Goal: Information Seeking & Learning: Learn about a topic

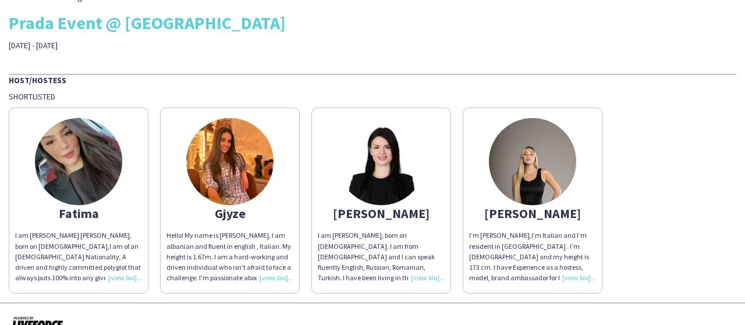
scroll to position [41, 0]
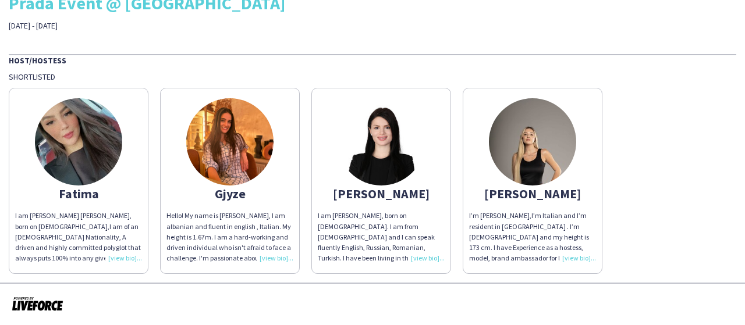
click at [229, 144] on img at bounding box center [229, 141] width 87 height 87
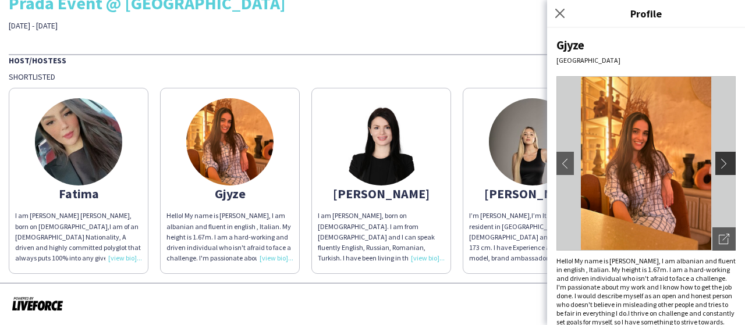
click at [718, 158] on app-icon "chevron-right" at bounding box center [726, 163] width 16 height 10
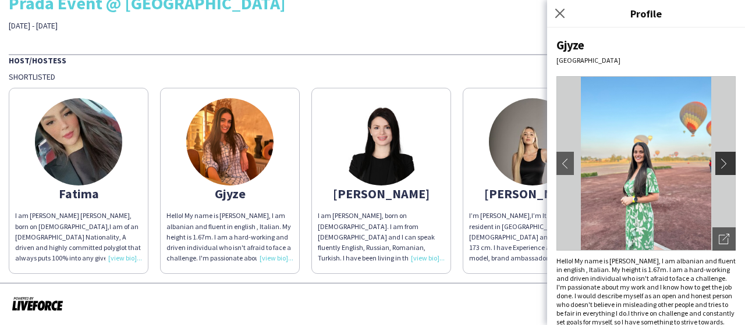
click at [718, 161] on app-icon "chevron-right" at bounding box center [726, 163] width 16 height 10
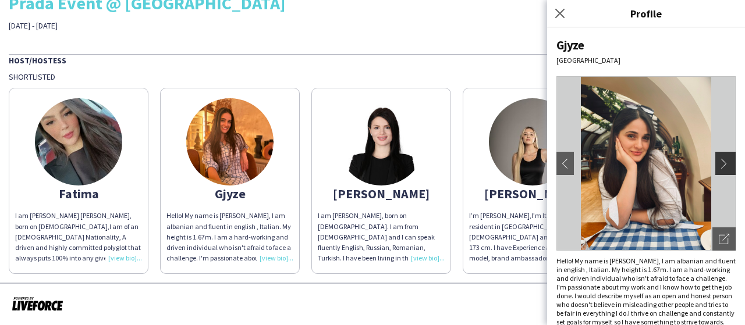
click at [718, 161] on app-icon "chevron-right" at bounding box center [726, 163] width 16 height 10
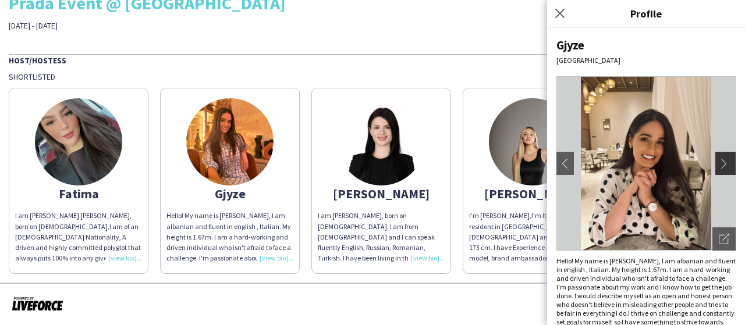
click at [718, 163] on app-icon "chevron-right" at bounding box center [726, 163] width 16 height 10
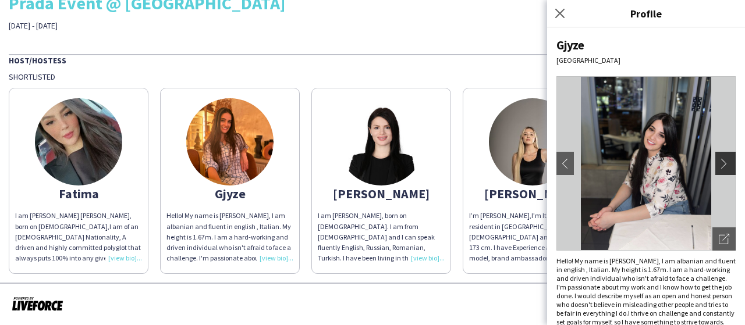
click at [718, 163] on app-icon "chevron-right" at bounding box center [726, 163] width 16 height 10
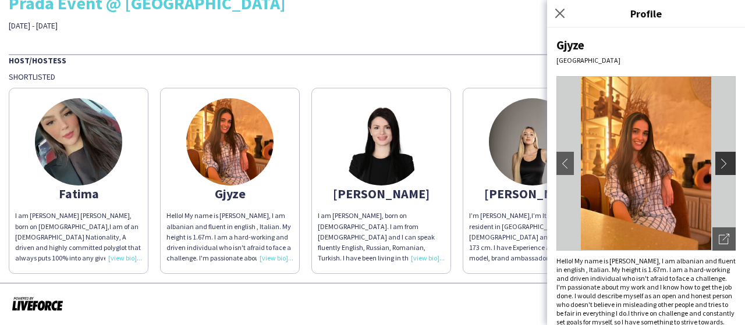
click at [718, 163] on app-icon "chevron-right" at bounding box center [726, 163] width 16 height 10
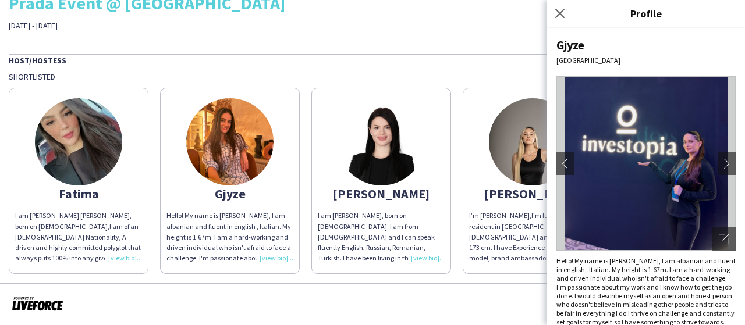
click at [364, 155] on img at bounding box center [380, 141] width 87 height 87
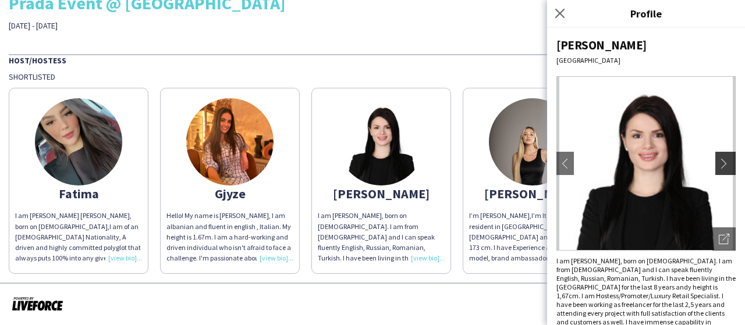
click at [718, 161] on app-icon "chevron-right" at bounding box center [726, 163] width 16 height 10
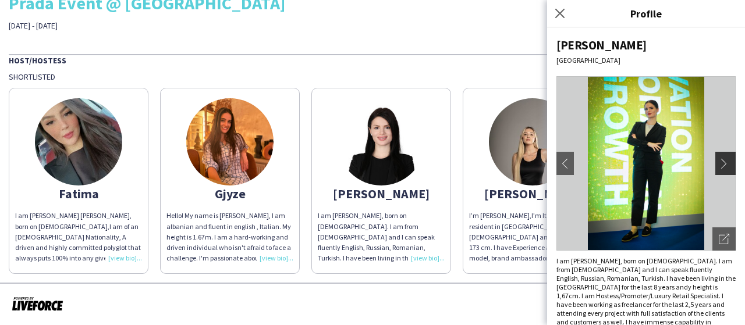
click at [718, 160] on app-icon "chevron-right" at bounding box center [726, 163] width 16 height 10
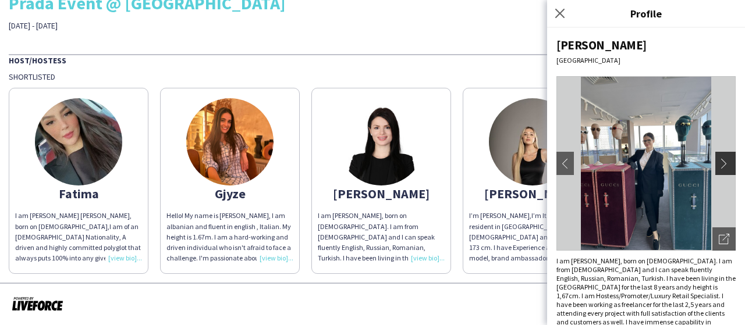
click at [718, 160] on app-icon "chevron-right" at bounding box center [726, 163] width 16 height 10
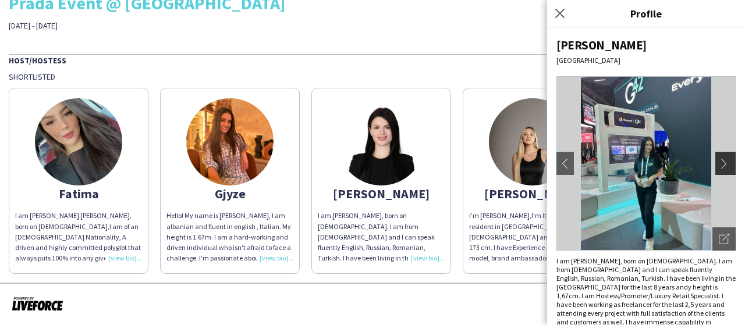
click at [718, 160] on app-icon "chevron-right" at bounding box center [726, 163] width 16 height 10
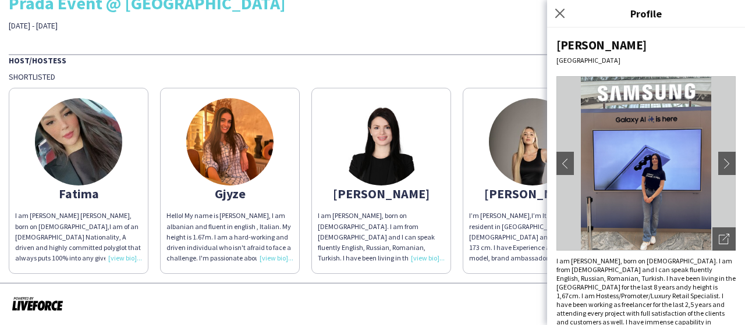
click at [543, 158] on img at bounding box center [532, 141] width 87 height 87
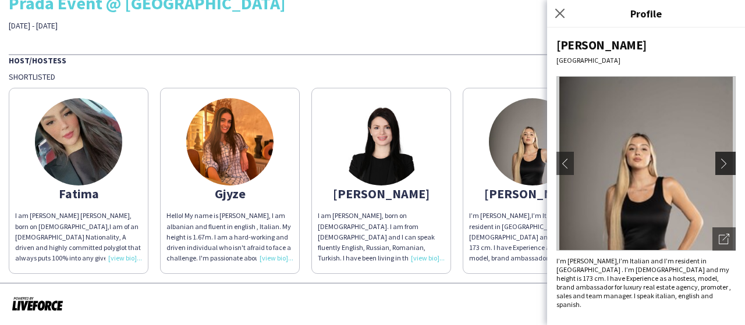
click at [725, 158] on app-icon "chevron-right" at bounding box center [726, 163] width 16 height 10
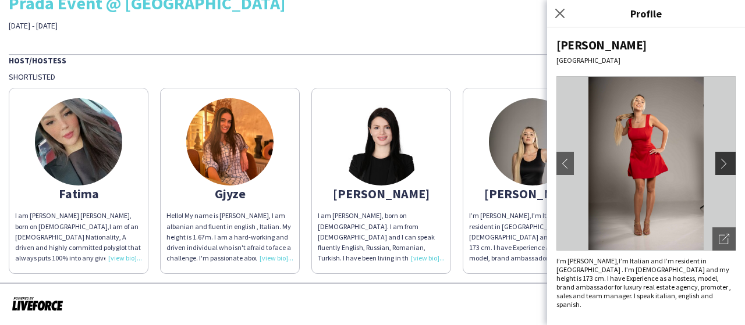
click at [725, 158] on app-icon "chevron-right" at bounding box center [726, 163] width 16 height 10
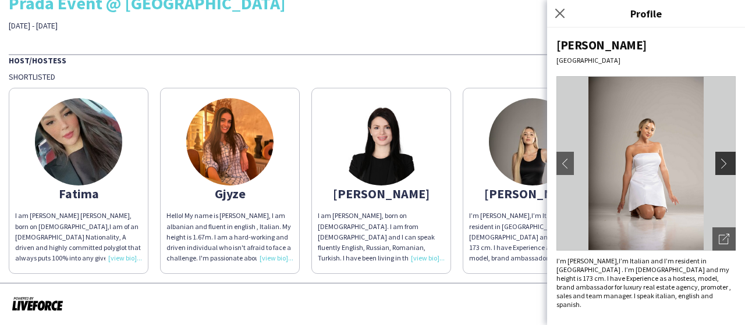
click at [725, 158] on app-icon "chevron-right" at bounding box center [726, 163] width 16 height 10
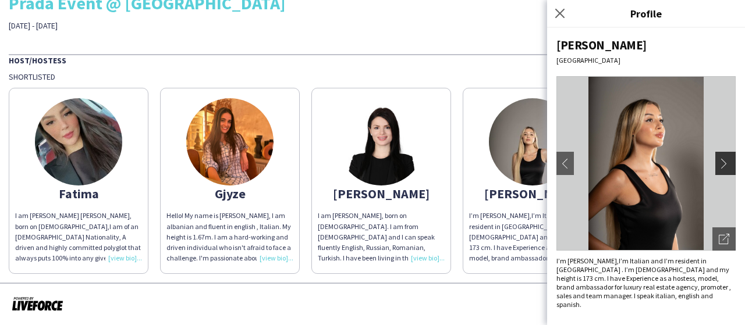
click at [725, 158] on app-icon "chevron-right" at bounding box center [726, 163] width 16 height 10
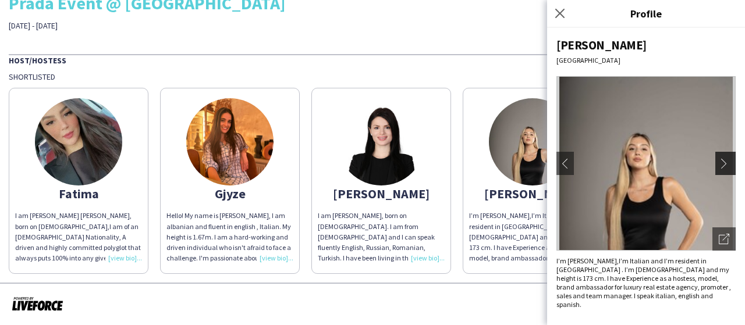
click at [722, 161] on app-icon "chevron-right" at bounding box center [726, 163] width 16 height 10
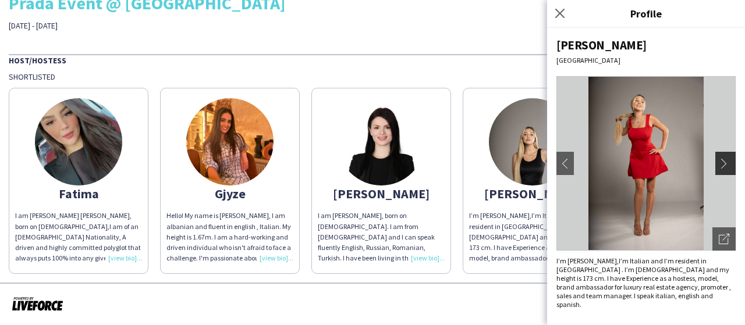
click at [722, 161] on app-icon "chevron-right" at bounding box center [726, 163] width 16 height 10
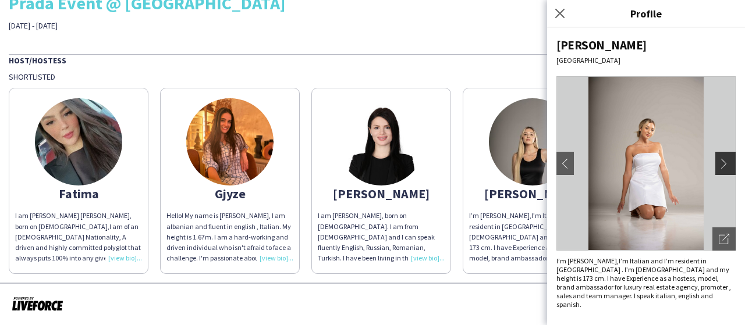
click at [722, 161] on app-icon "chevron-right" at bounding box center [726, 163] width 16 height 10
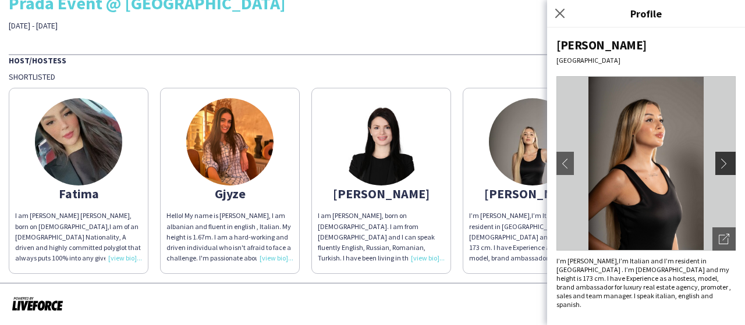
click at [725, 162] on app-icon "chevron-right" at bounding box center [726, 163] width 16 height 10
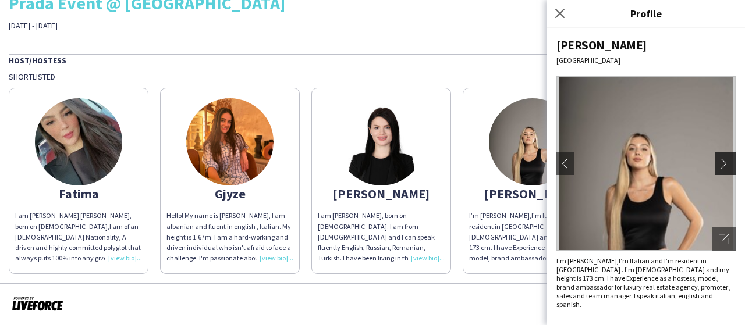
click at [725, 162] on app-icon "chevron-right" at bounding box center [726, 163] width 16 height 10
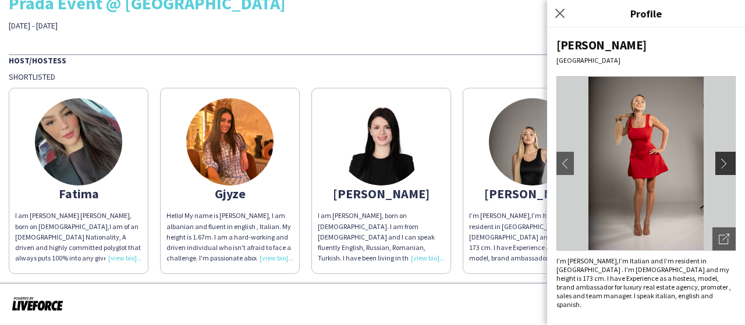
click at [725, 162] on app-icon "chevron-right" at bounding box center [726, 163] width 16 height 10
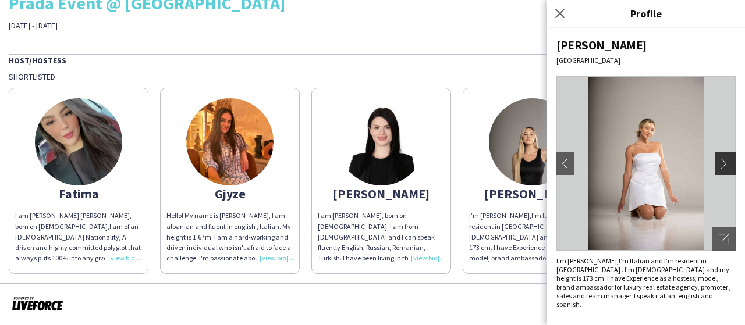
click at [724, 163] on app-icon "chevron-right" at bounding box center [726, 163] width 16 height 10
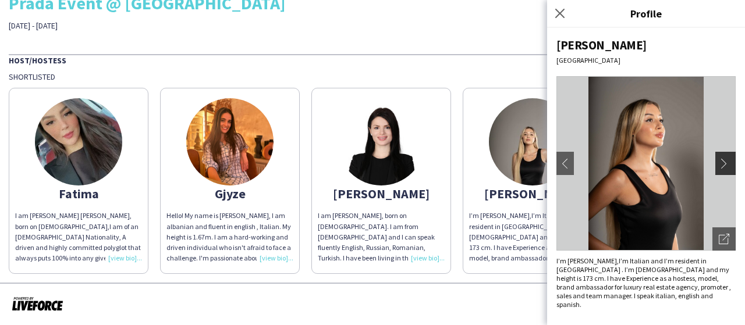
click at [722, 159] on app-icon "chevron-right" at bounding box center [726, 163] width 16 height 10
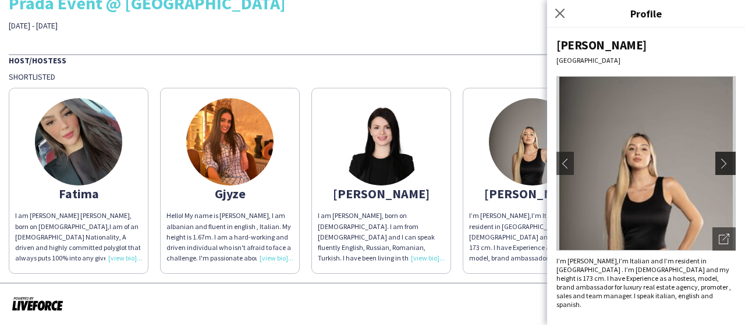
click at [722, 160] on app-icon "chevron-right" at bounding box center [726, 163] width 16 height 10
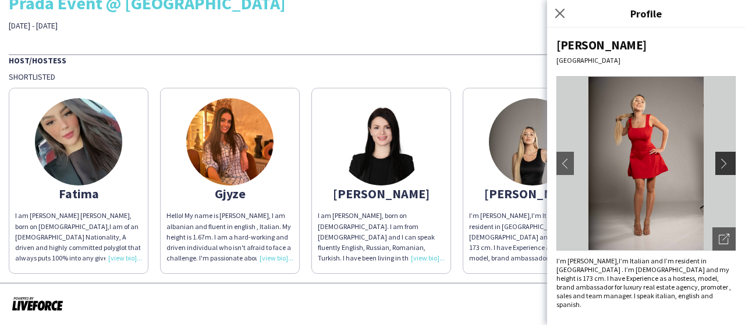
click at [722, 160] on app-icon "chevron-right" at bounding box center [726, 163] width 16 height 10
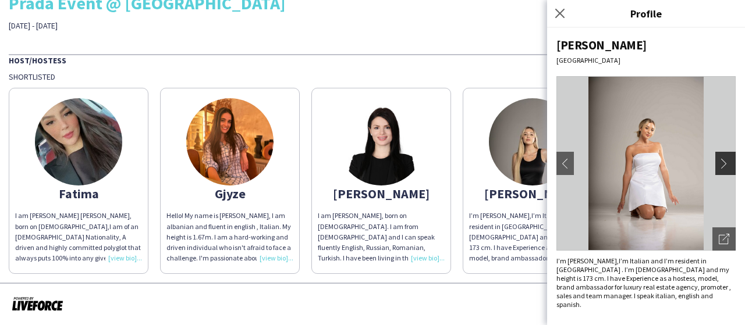
click at [722, 160] on app-icon "chevron-right" at bounding box center [726, 163] width 16 height 10
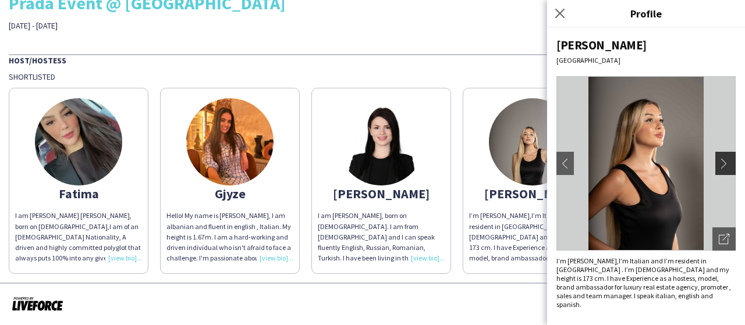
click at [722, 160] on app-icon "chevron-right" at bounding box center [726, 163] width 16 height 10
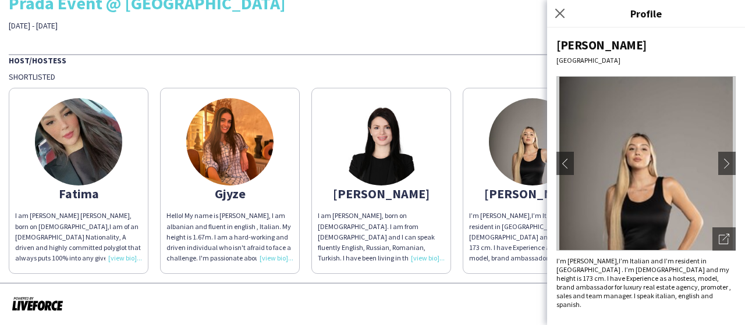
click at [492, 271] on app-share-pages-crew-card "[PERSON_NAME]’m [PERSON_NAME],I’m Italian and I’m resident in [GEOGRAPHIC_DATA]…" at bounding box center [532, 181] width 140 height 186
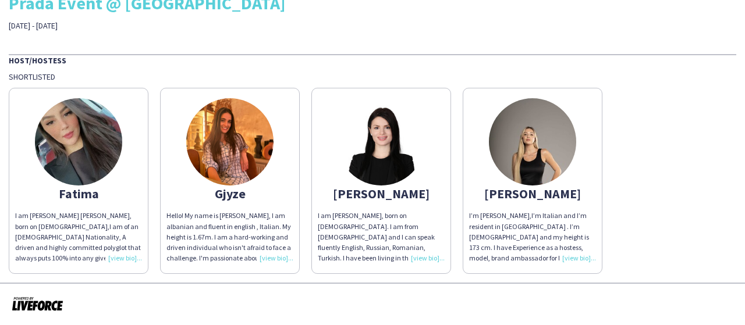
click at [62, 138] on img at bounding box center [78, 141] width 87 height 87
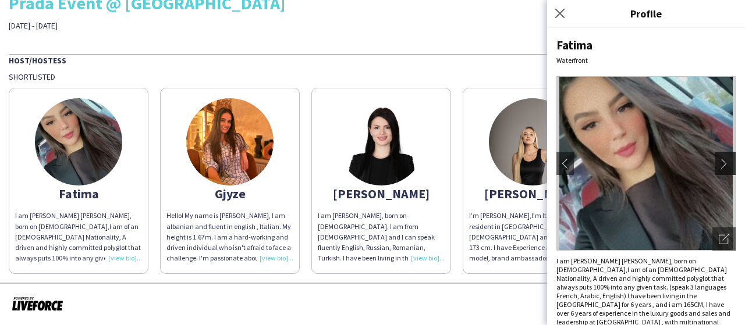
click at [720, 165] on app-icon "chevron-right" at bounding box center [726, 163] width 16 height 10
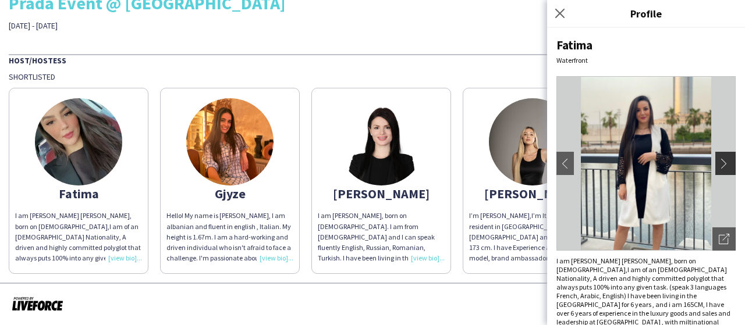
click at [718, 161] on app-icon "chevron-right" at bounding box center [726, 163] width 16 height 10
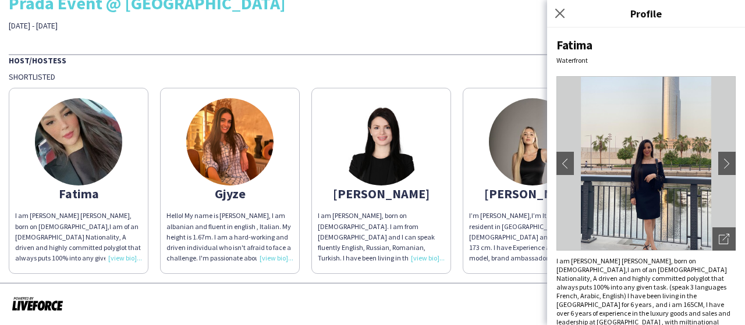
click at [419, 301] on div at bounding box center [372, 304] width 745 height 43
